Goal: Communication & Community: Participate in discussion

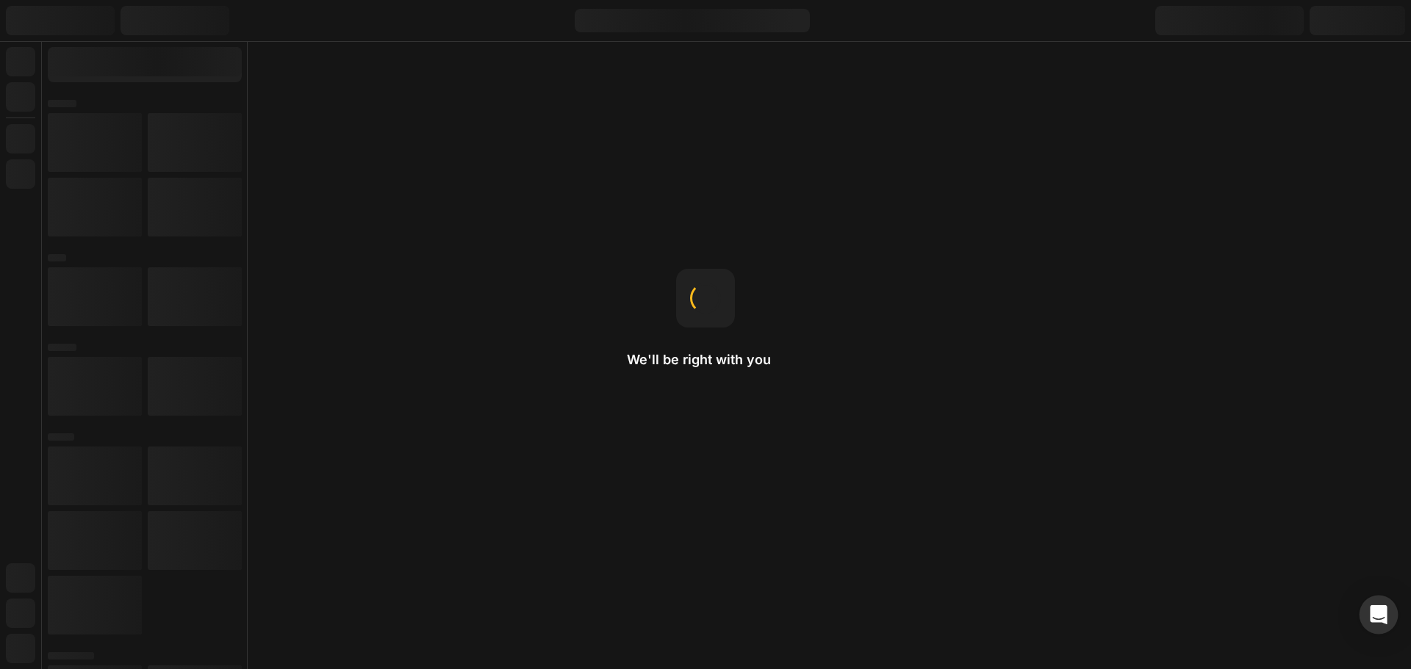
click at [1372, 606] on div "Open Intercom Messenger" at bounding box center [1379, 615] width 39 height 39
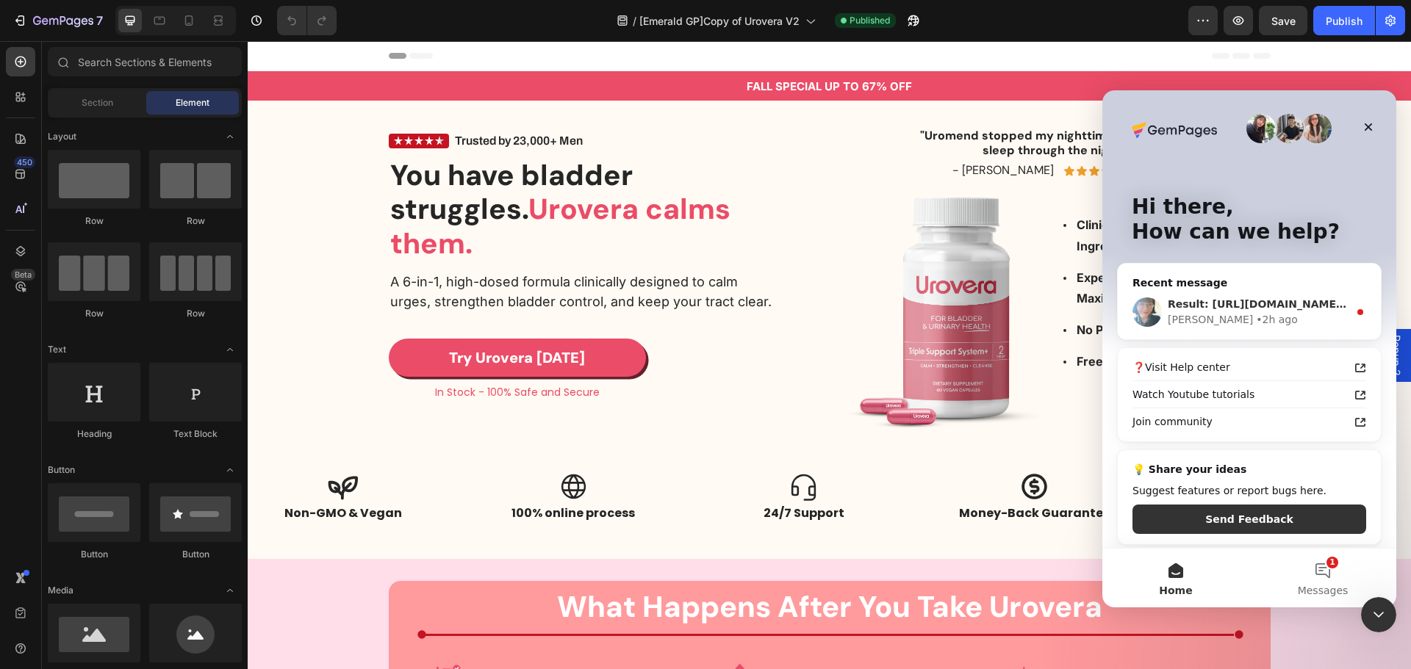
click at [1243, 317] on div "[PERSON_NAME] • 2h ago" at bounding box center [1258, 319] width 181 height 15
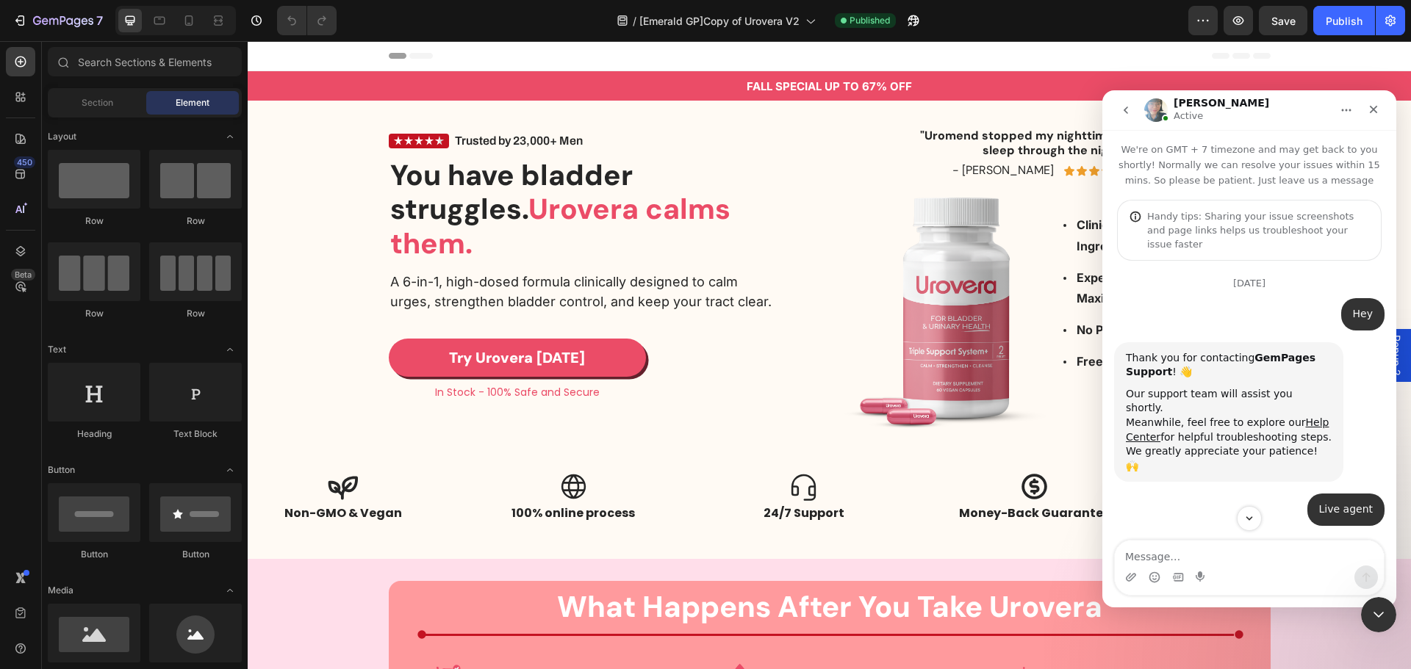
scroll to position [2, 0]
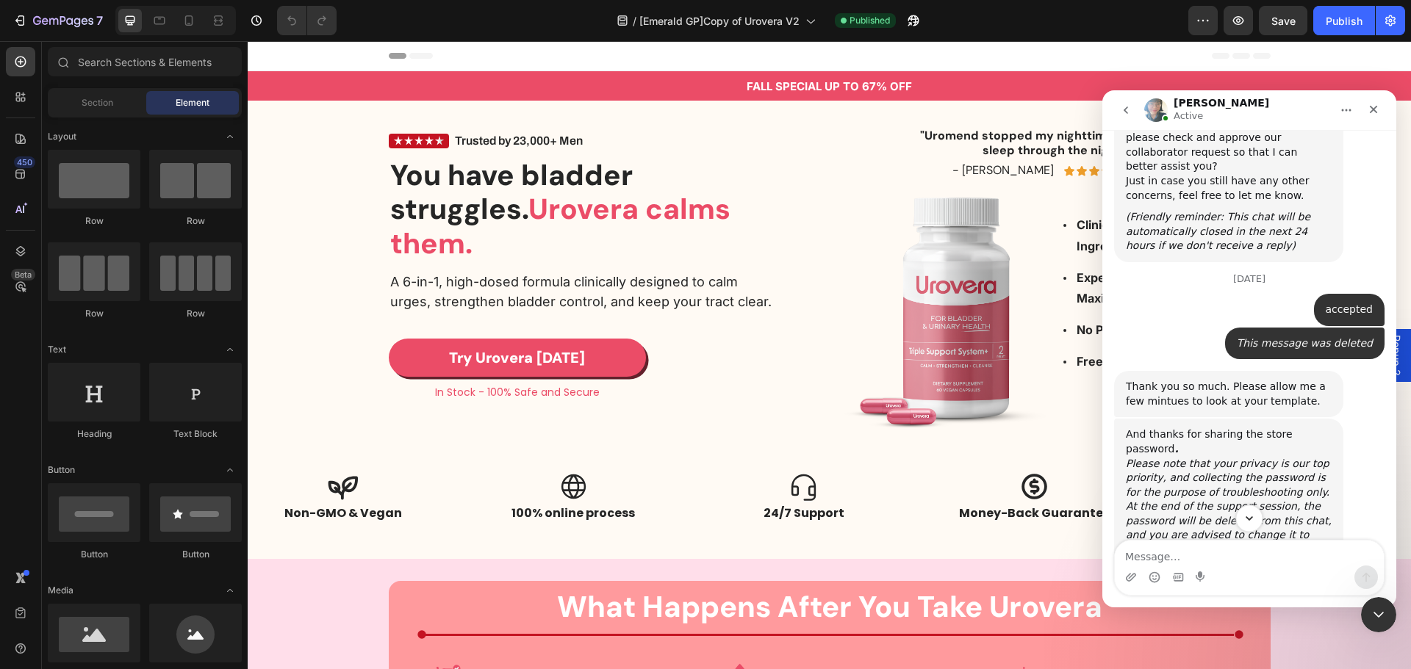
click at [1243, 521] on icon "Scroll to bottom" at bounding box center [1249, 518] width 13 height 13
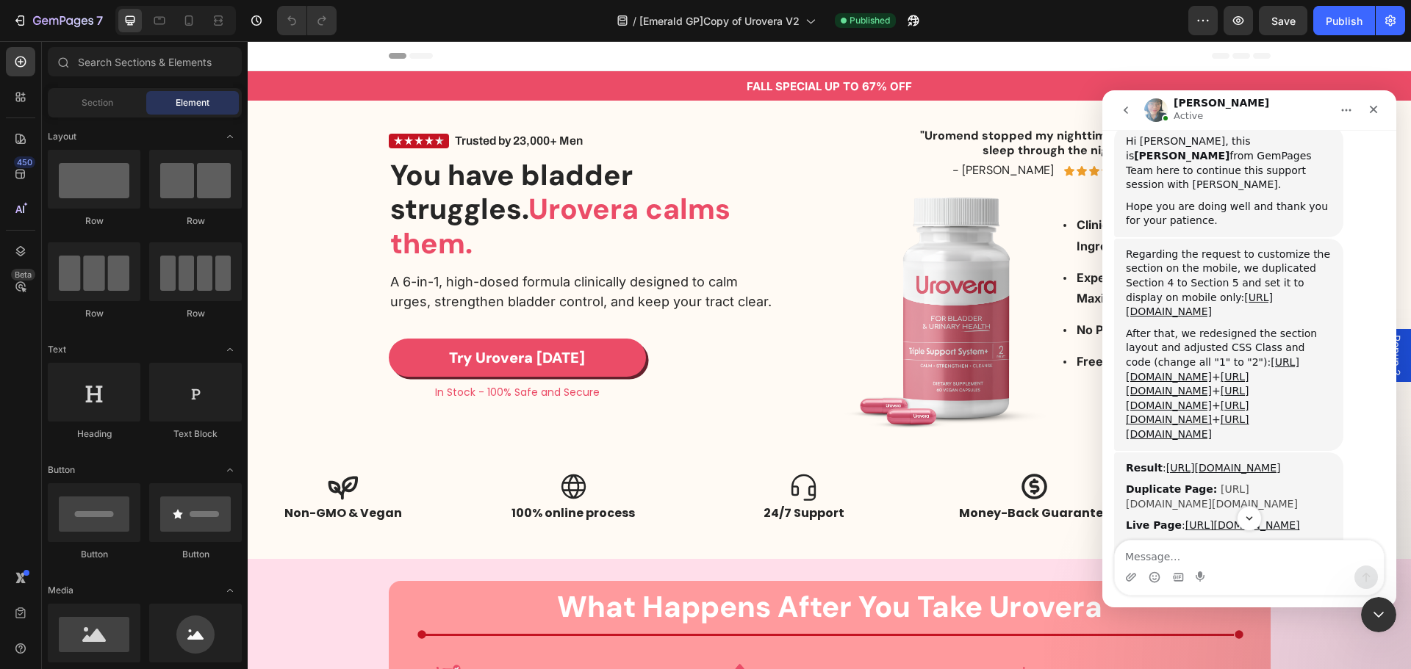
scroll to position [5967, 0]
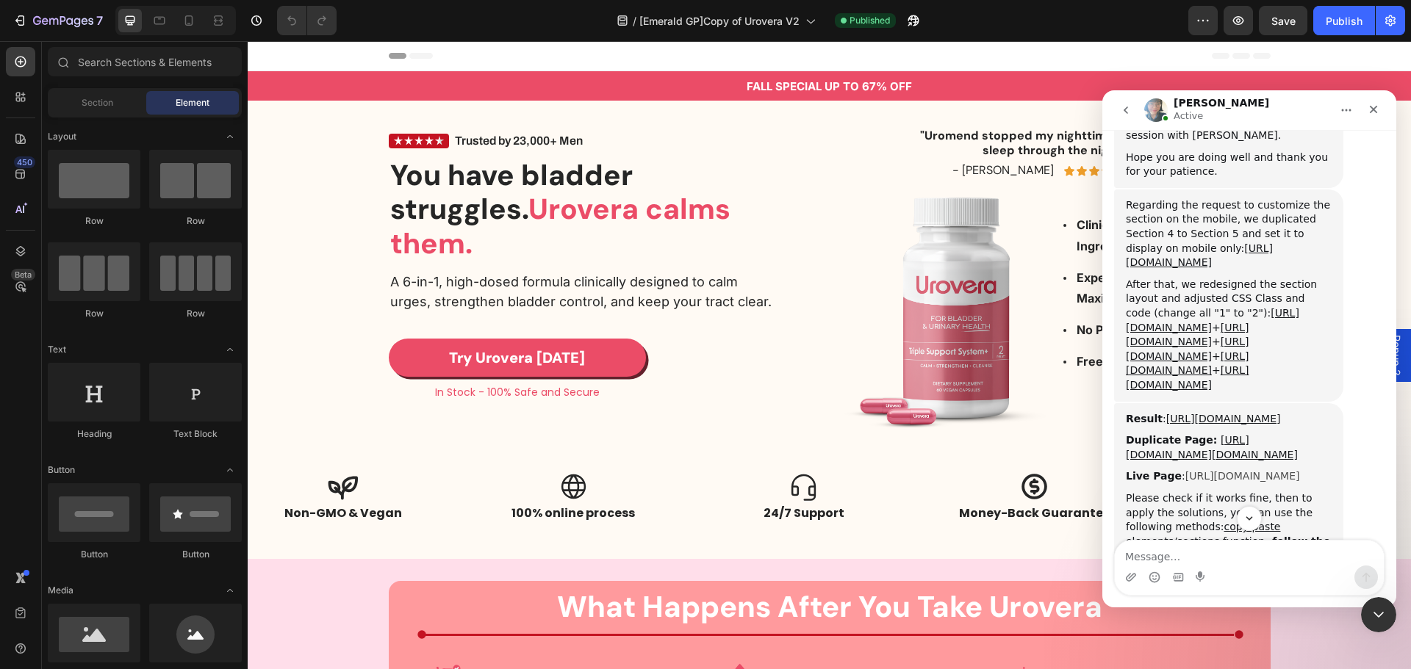
click at [1193, 470] on link "[URL][DOMAIN_NAME]" at bounding box center [1242, 476] width 115 height 12
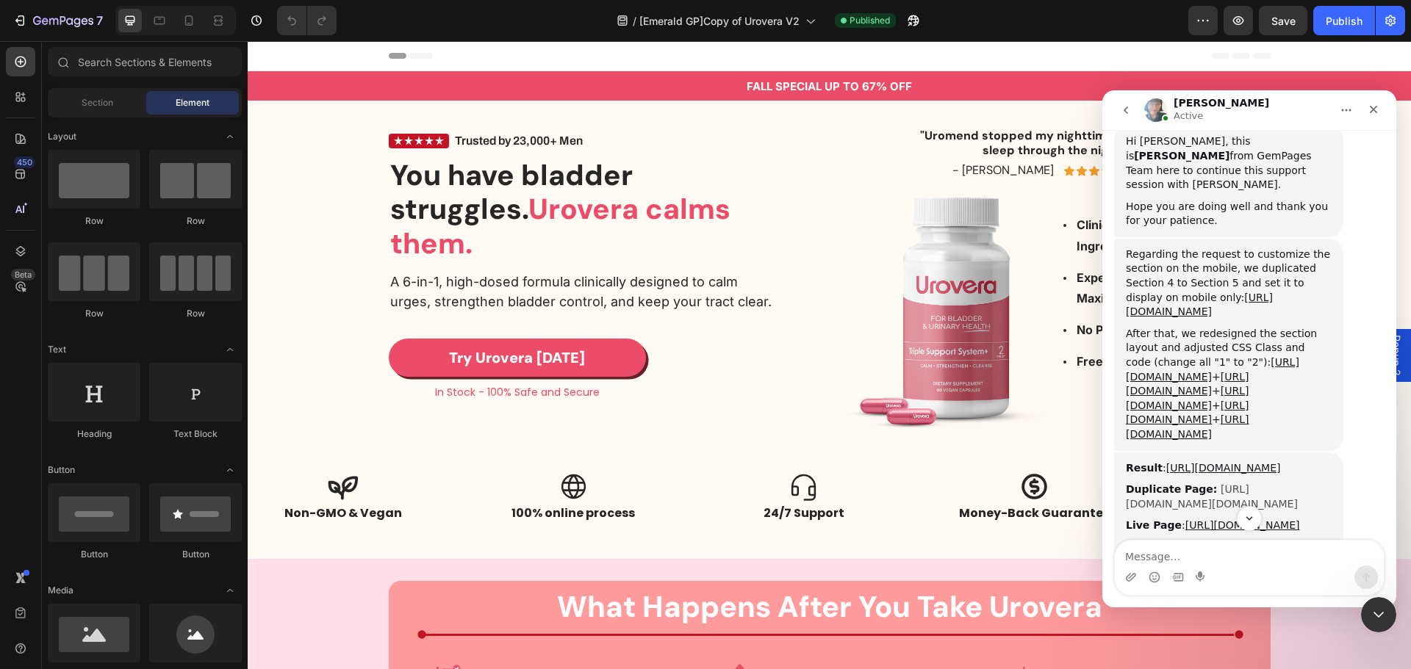
click at [1196, 484] on link "[URL][DOMAIN_NAME][DOMAIN_NAME]" at bounding box center [1212, 497] width 172 height 26
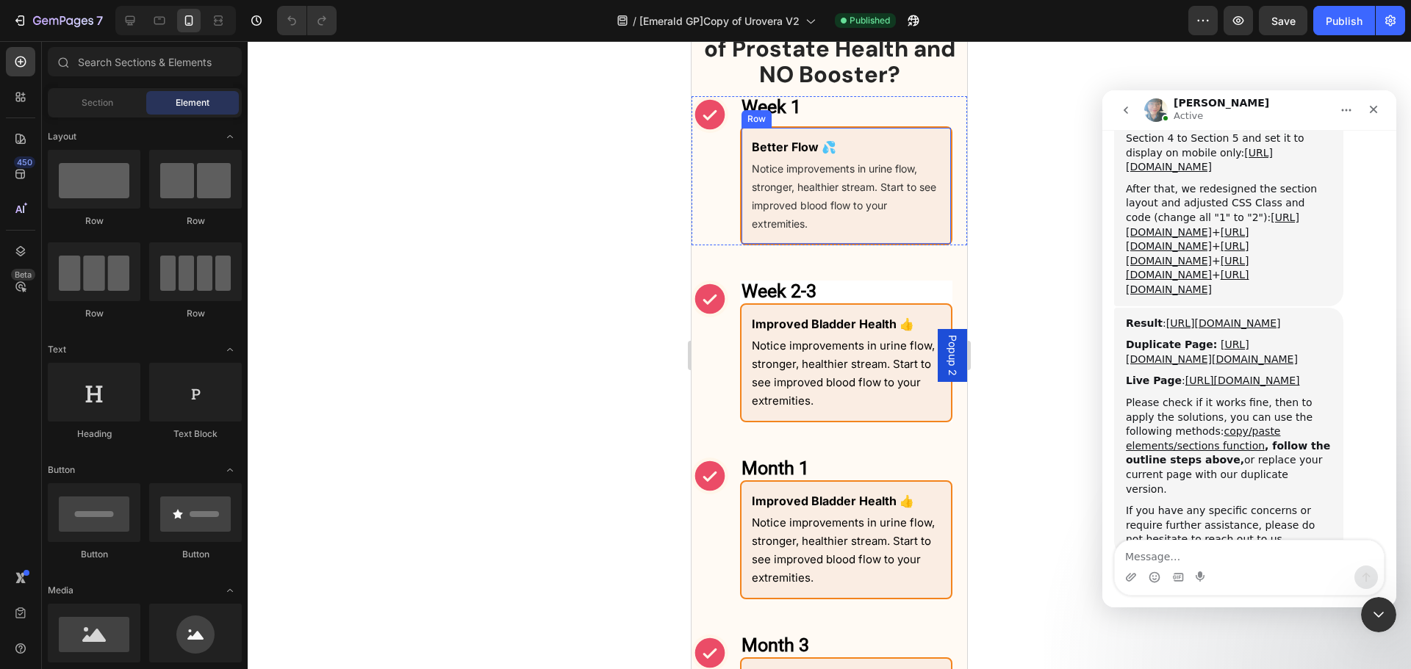
scroll to position [1519, 0]
